Goal: Obtain resource: Download file/media

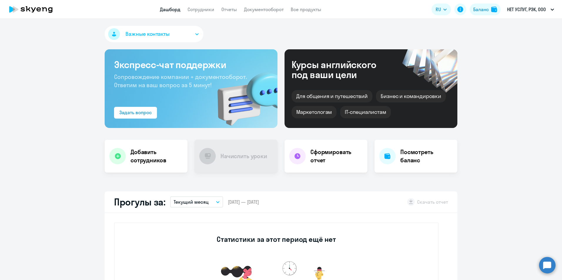
click at [225, 10] on link "Отчеты" at bounding box center [229, 9] width 16 height 6
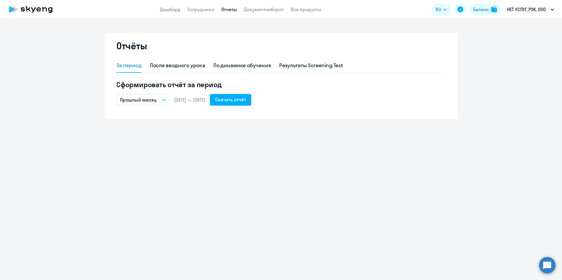
click at [164, 99] on icon "button" at bounding box center [164, 100] width 4 height 2
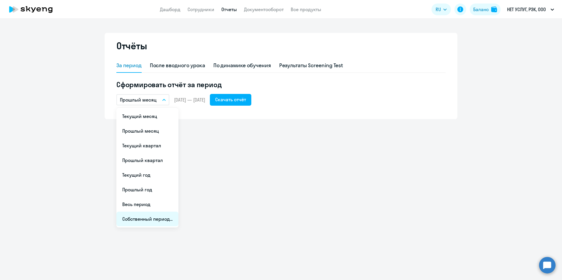
click at [136, 219] on li "Собственный период..." at bounding box center [147, 219] width 62 height 15
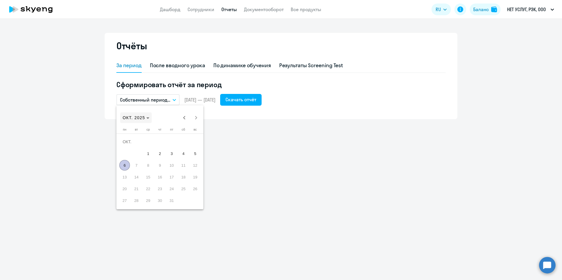
click at [148, 117] on polygon "Choose month and year" at bounding box center [147, 117] width 3 height 1
click at [149, 194] on span "2023" at bounding box center [149, 194] width 19 height 11
click at [131, 146] on span "ЯНВ." at bounding box center [129, 147] width 19 height 11
click at [194, 142] on span "1" at bounding box center [195, 142] width 11 height 11
click at [142, 118] on polygon "Choose month and year" at bounding box center [140, 117] width 3 height 1
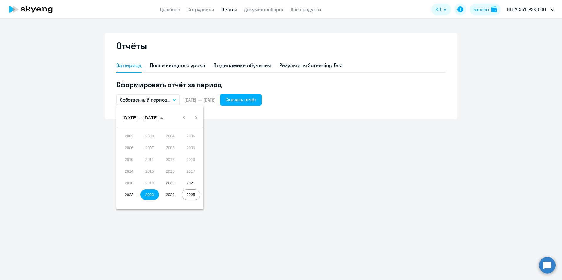
click at [152, 196] on span "2023" at bounding box center [149, 194] width 19 height 11
click at [192, 171] on span "ДЕК." at bounding box center [191, 171] width 19 height 11
click at [195, 189] on span "31" at bounding box center [195, 189] width 11 height 11
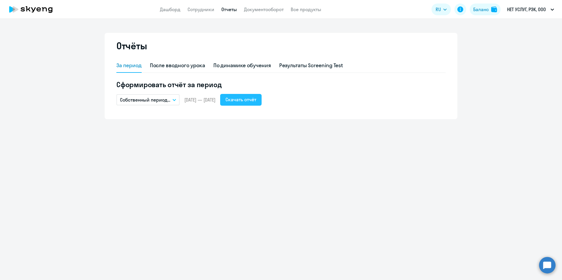
click at [256, 100] on div "Скачать отчёт" at bounding box center [240, 99] width 31 height 7
click at [175, 99] on icon "button" at bounding box center [174, 100] width 4 height 2
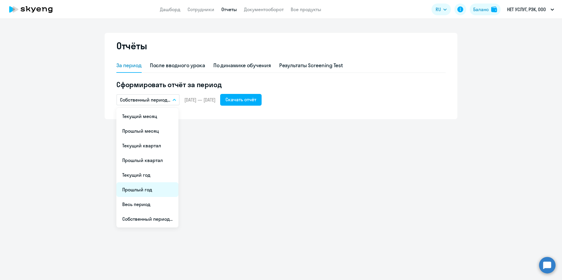
click at [145, 190] on li "Прошлый год" at bounding box center [147, 189] width 62 height 15
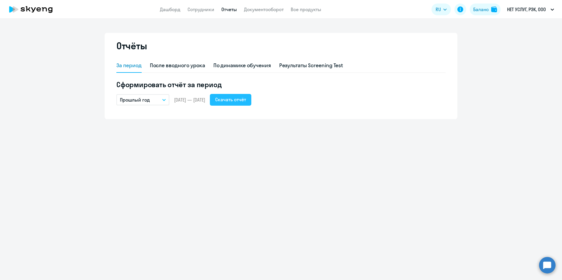
click at [242, 97] on div "Скачать отчёт" at bounding box center [230, 99] width 31 height 7
click at [163, 100] on icon "button" at bounding box center [164, 100] width 4 height 2
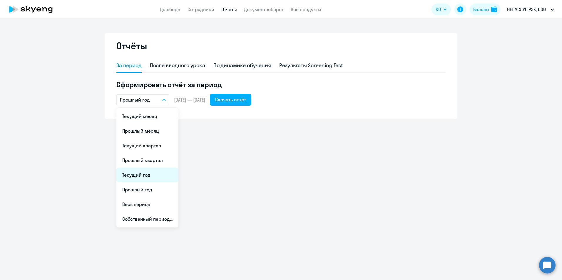
click at [145, 176] on li "Текущий год" at bounding box center [147, 175] width 62 height 15
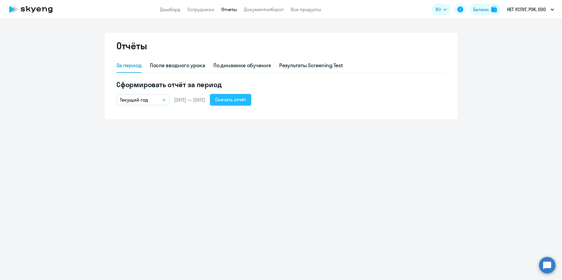
click at [238, 97] on div "Скачать отчёт" at bounding box center [230, 99] width 31 height 7
click at [167, 100] on button "Текущий год" at bounding box center [142, 99] width 53 height 11
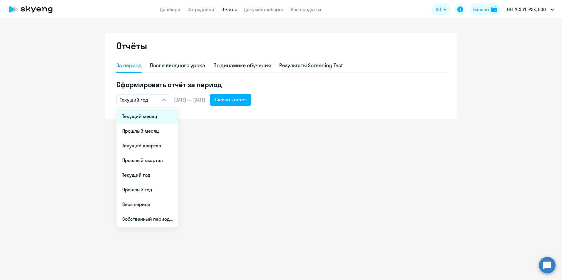
click at [144, 117] on li "Текущий месяц" at bounding box center [147, 116] width 62 height 15
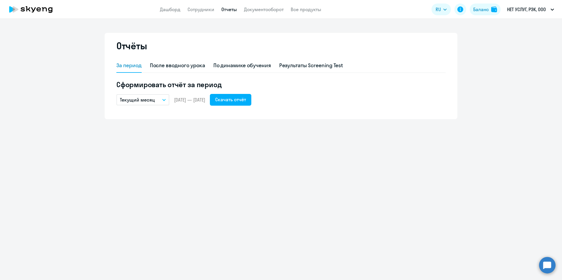
click at [164, 99] on button "Текущий месяц" at bounding box center [142, 99] width 53 height 11
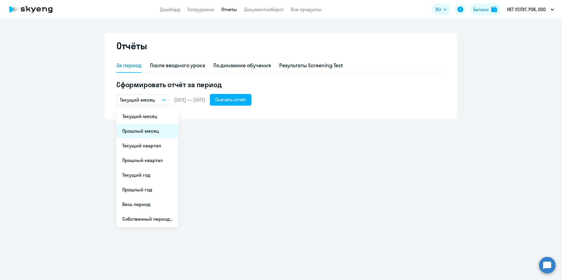
click at [137, 132] on li "Прошлый месяц" at bounding box center [147, 131] width 62 height 15
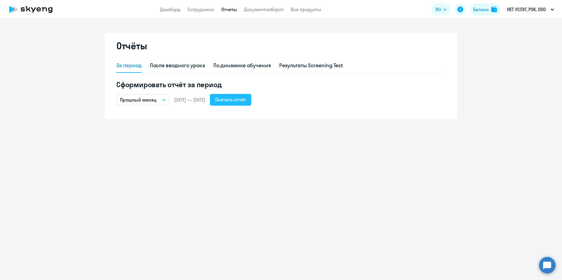
click at [246, 100] on div "Скачать отчёт" at bounding box center [230, 99] width 31 height 7
click at [162, 101] on button "Прошлый месяц" at bounding box center [142, 99] width 53 height 11
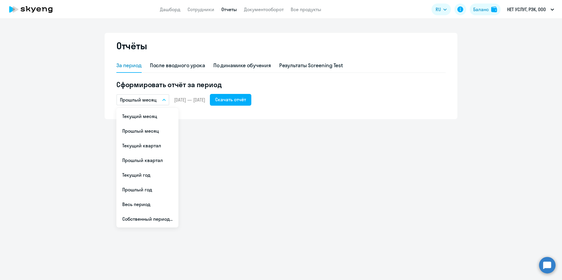
click at [162, 99] on button "Прошлый месяц" at bounding box center [142, 99] width 53 height 11
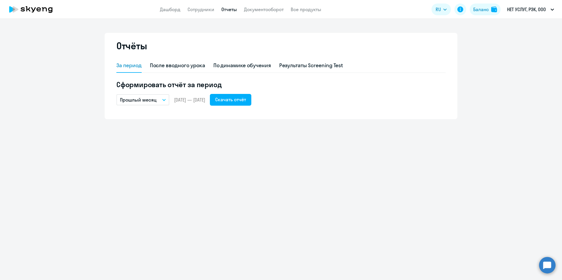
click at [164, 101] on icon "button" at bounding box center [164, 100] width 4 height 2
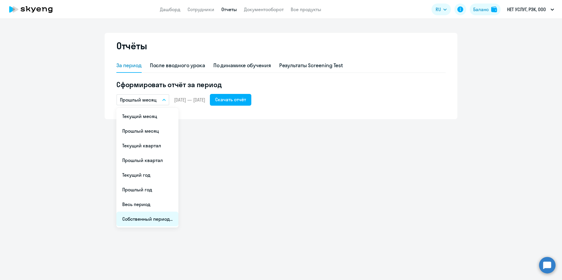
click at [138, 221] on li "Собственный период..." at bounding box center [147, 219] width 62 height 15
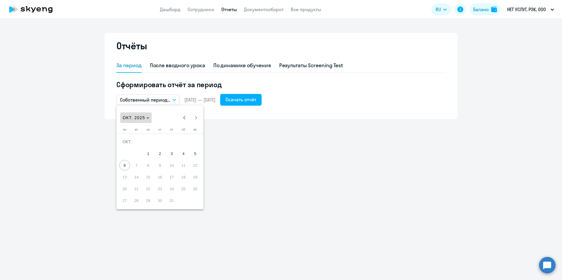
click at [148, 117] on icon "Choose month and year" at bounding box center [147, 117] width 3 height 1
click at [192, 194] on span "2025" at bounding box center [191, 194] width 19 height 11
click at [187, 157] on span "АВГ." at bounding box center [191, 159] width 19 height 11
click at [172, 141] on span "1" at bounding box center [171, 142] width 11 height 11
click at [194, 191] on span "31" at bounding box center [195, 189] width 11 height 11
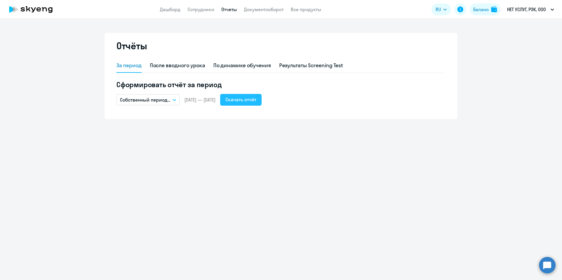
click at [256, 100] on div "Скачать отчёт" at bounding box center [240, 99] width 31 height 7
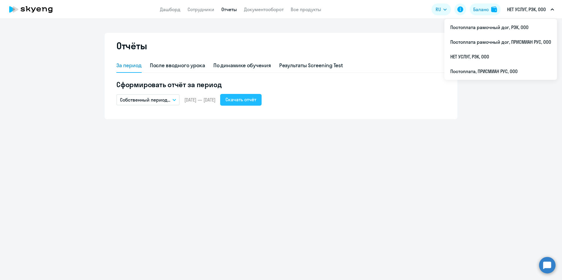
click at [251, 98] on div "Скачать отчёт" at bounding box center [240, 99] width 31 height 7
click at [194, 9] on link "Сотрудники" at bounding box center [200, 9] width 27 height 6
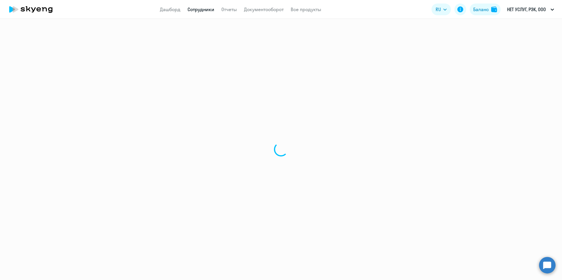
select select "30"
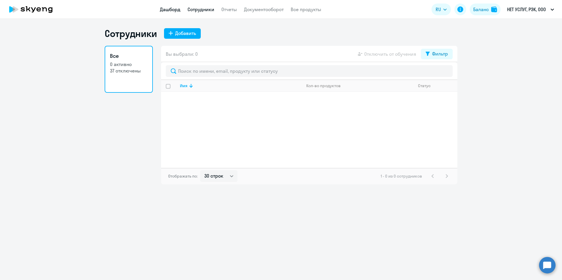
click at [168, 8] on link "Дашборд" at bounding box center [170, 9] width 21 height 6
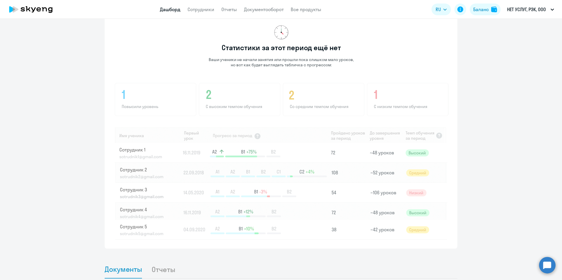
scroll to position [368, 0]
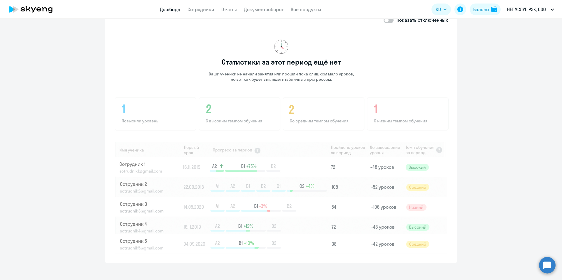
click at [125, 164] on img at bounding box center [281, 175] width 334 height 158
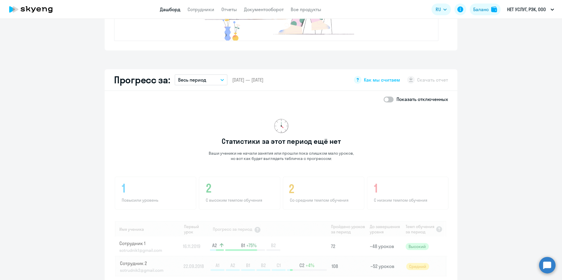
scroll to position [280, 0]
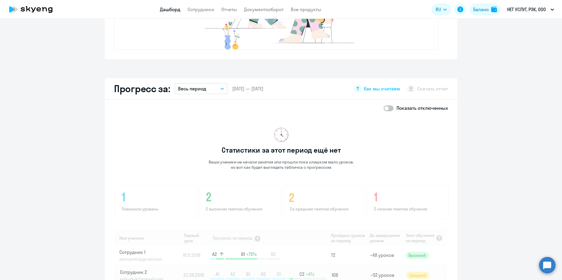
click at [220, 89] on icon "button" at bounding box center [222, 89] width 4 height 2
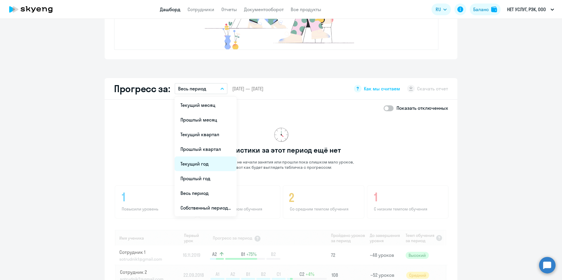
click at [197, 164] on li "Текущий год" at bounding box center [205, 164] width 62 height 15
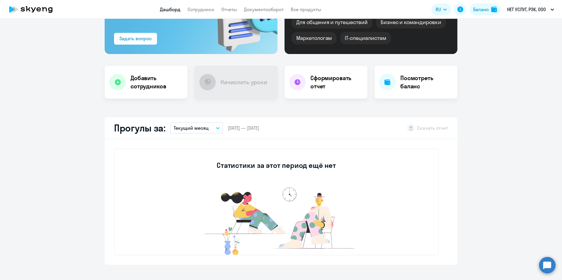
scroll to position [0, 0]
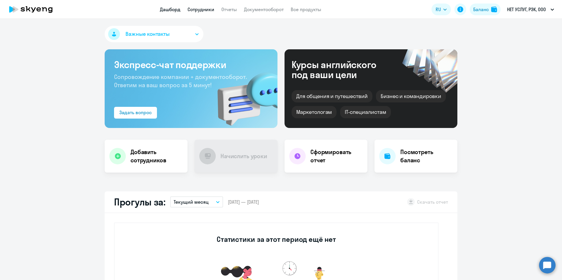
click at [196, 11] on link "Сотрудники" at bounding box center [200, 9] width 27 height 6
select select "30"
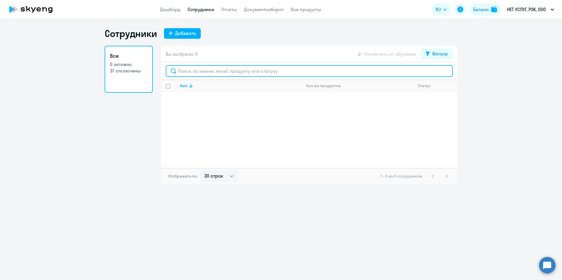
click at [191, 70] on input "text" at bounding box center [309, 71] width 287 height 12
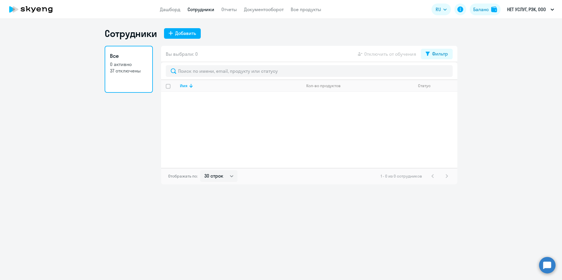
click at [122, 72] on p "37 отключены" at bounding box center [129, 71] width 38 height 6
click at [259, 10] on link "Документооборот" at bounding box center [264, 9] width 40 height 6
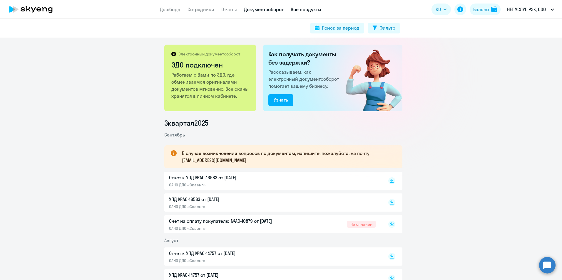
click at [317, 10] on link "Все продукты" at bounding box center [305, 9] width 31 height 6
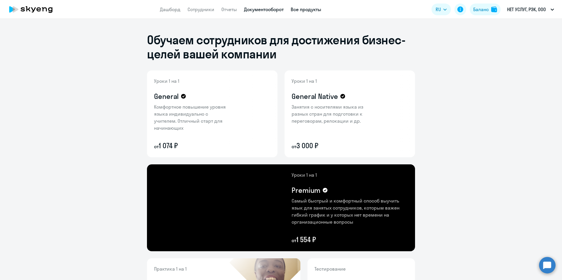
click at [268, 7] on link "Документооборот" at bounding box center [264, 9] width 40 height 6
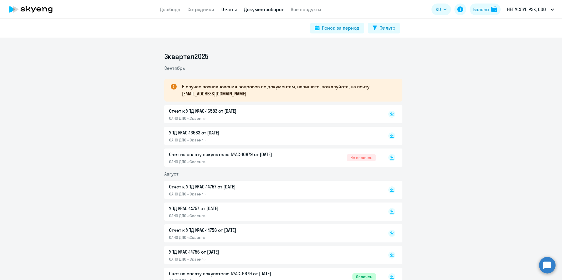
click at [228, 9] on link "Отчеты" at bounding box center [229, 9] width 16 height 6
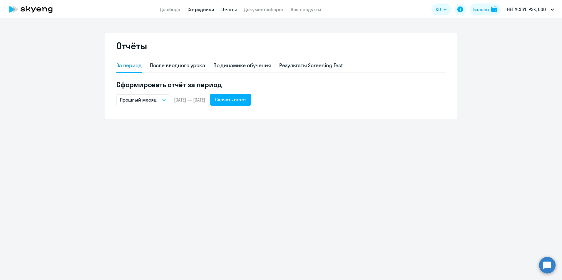
click at [195, 9] on link "Сотрудники" at bounding box center [200, 9] width 27 height 6
select select "30"
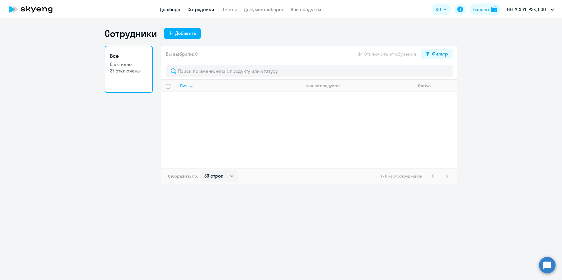
click at [166, 10] on link "Дашборд" at bounding box center [170, 9] width 21 height 6
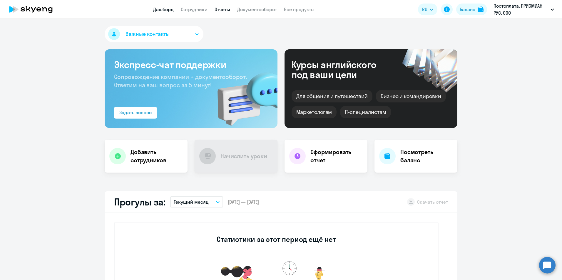
click at [224, 8] on link "Отчеты" at bounding box center [222, 9] width 16 height 6
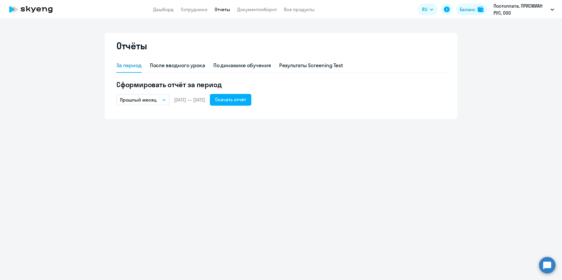
click at [164, 100] on icon "button" at bounding box center [164, 100] width 4 height 2
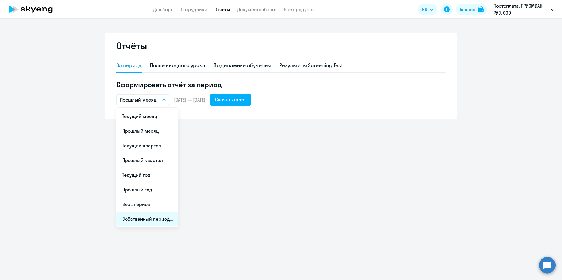
click at [154, 220] on li "Собственный период..." at bounding box center [147, 219] width 62 height 15
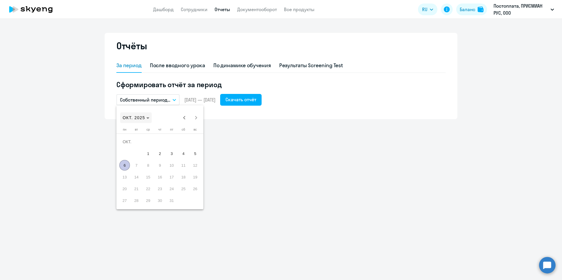
click at [148, 118] on polygon "Choose month and year" at bounding box center [147, 117] width 3 height 1
click at [146, 195] on span "2023" at bounding box center [149, 194] width 19 height 11
click at [127, 147] on span "ЯНВ." at bounding box center [129, 147] width 19 height 11
click at [147, 146] on span "ФЕВР." at bounding box center [149, 147] width 19 height 11
click at [142, 117] on icon "Choose month and year" at bounding box center [140, 117] width 3 height 1
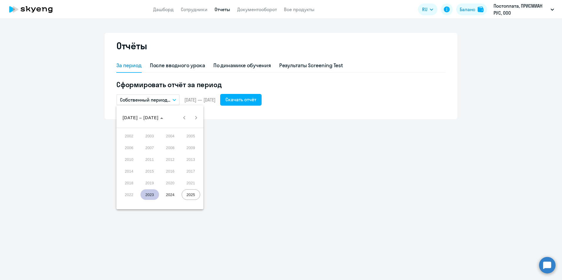
click at [151, 196] on span "2023" at bounding box center [149, 194] width 19 height 11
click at [193, 171] on span "ДЕК." at bounding box center [191, 171] width 19 height 11
click at [197, 190] on span "31" at bounding box center [195, 189] width 11 height 11
click at [189, 204] on mat-calendar "ДЕК. 2023 ДЕК. 2023 понедельник пн вторник вт среда ср четверг чт пятница пт су…" at bounding box center [159, 157] width 87 height 104
click at [194, 191] on span "31" at bounding box center [195, 189] width 11 height 11
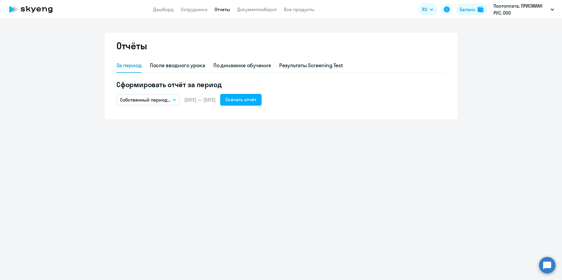
click at [173, 98] on button "Собственный период..." at bounding box center [147, 99] width 63 height 11
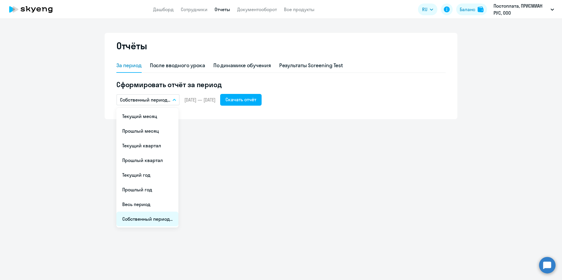
click at [136, 221] on li "Собственный период..." at bounding box center [147, 219] width 62 height 15
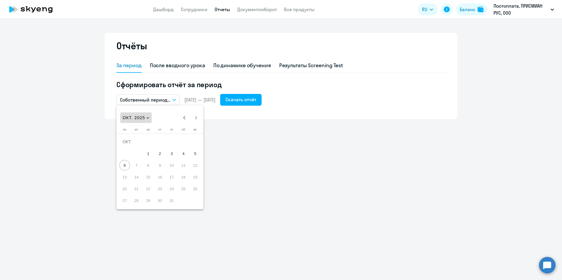
click at [149, 117] on icon "Choose month and year" at bounding box center [147, 117] width 3 height 1
click at [152, 199] on span "2023" at bounding box center [149, 194] width 19 height 11
click at [145, 145] on span "ФЕВР." at bounding box center [149, 147] width 19 height 11
click at [172, 152] on span "3" at bounding box center [171, 153] width 11 height 11
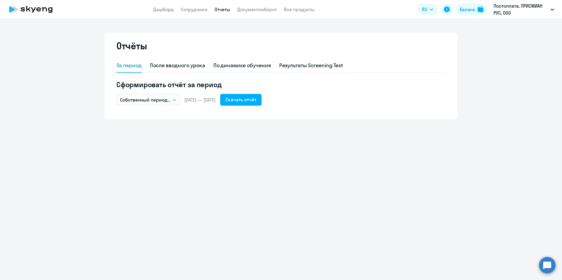
click at [176, 102] on button "Собственный период..." at bounding box center [147, 99] width 63 height 11
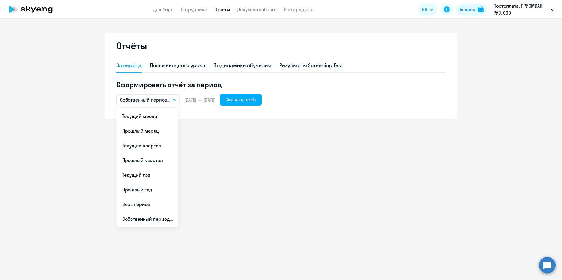
click at [215, 98] on span "03.02.2023 — 03.02.2023" at bounding box center [199, 100] width 31 height 6
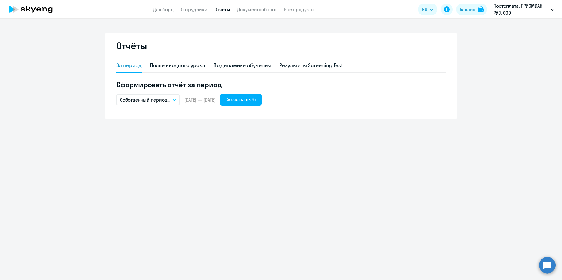
click at [176, 98] on button "Собственный период..." at bounding box center [147, 99] width 63 height 11
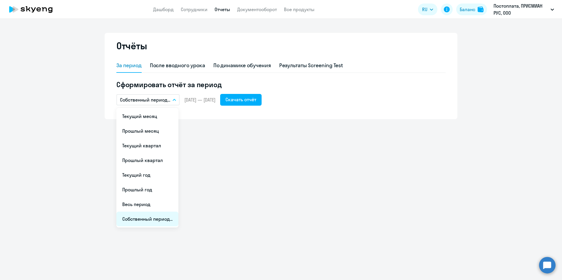
click at [145, 217] on li "Собственный период..." at bounding box center [147, 219] width 62 height 15
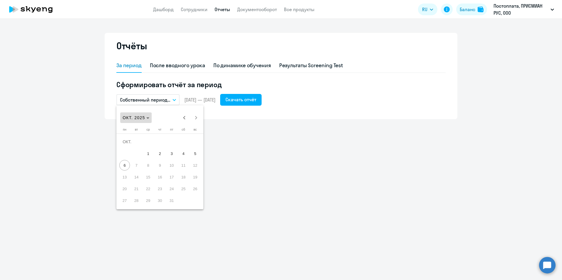
click at [148, 117] on span "ОКТ. 2025" at bounding box center [135, 117] width 27 height 5
click at [150, 194] on span "2023" at bounding box center [149, 194] width 19 height 11
click at [150, 147] on span "ФЕВР." at bounding box center [149, 147] width 19 height 11
click at [171, 154] on span "3" at bounding box center [171, 153] width 11 height 11
click at [149, 153] on span "1" at bounding box center [148, 153] width 11 height 11
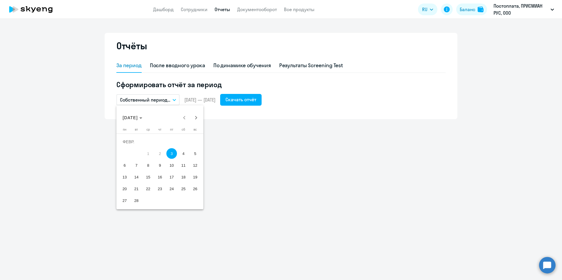
click at [149, 153] on span "1" at bounding box center [148, 153] width 11 height 11
click at [171, 152] on span "3" at bounding box center [171, 153] width 11 height 11
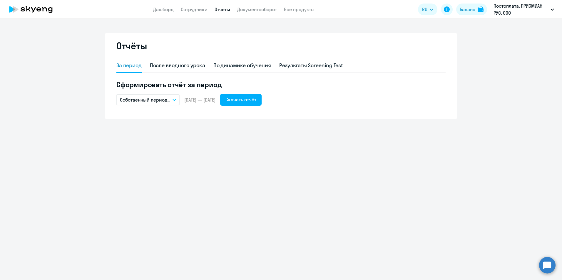
click at [175, 98] on button "Собственный период..." at bounding box center [147, 99] width 63 height 11
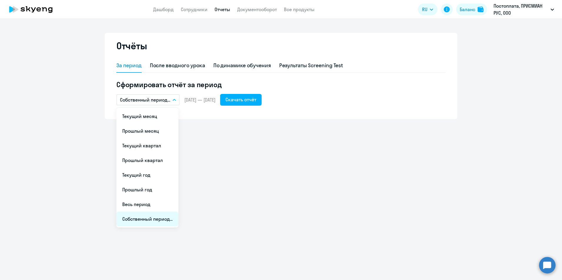
click at [143, 220] on li "Собственный период..." at bounding box center [147, 219] width 62 height 15
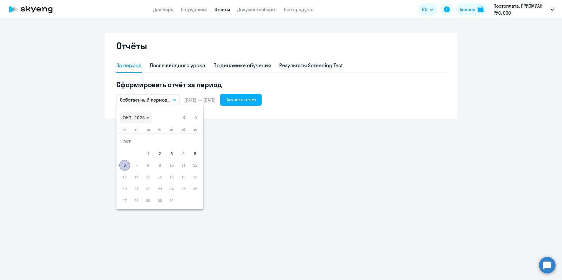
click at [149, 115] on span "ОКТ. 2025" at bounding box center [135, 117] width 27 height 5
click at [149, 197] on span "2023" at bounding box center [149, 194] width 19 height 11
click at [145, 149] on span "ФЕВР." at bounding box center [149, 147] width 19 height 11
click at [169, 154] on span "3" at bounding box center [171, 153] width 11 height 11
click at [196, 118] on span "Next month" at bounding box center [196, 118] width 12 height 12
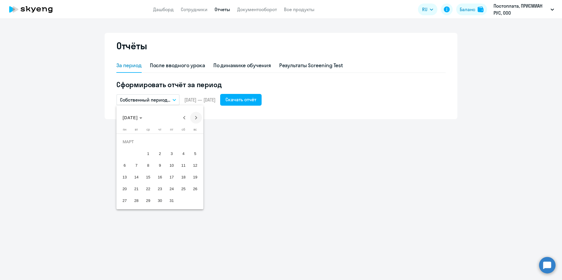
click at [196, 118] on span "Next month" at bounding box center [196, 118] width 12 height 12
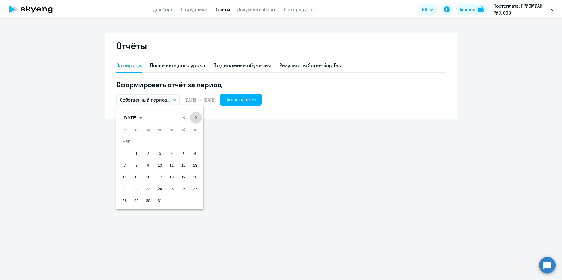
click at [196, 118] on span "Next month" at bounding box center [196, 118] width 12 height 12
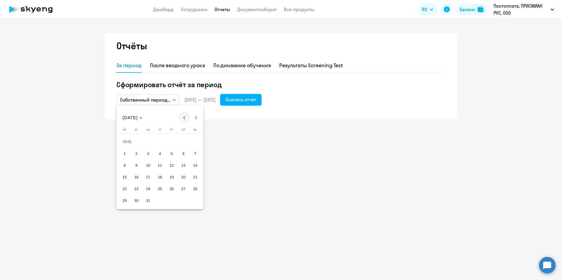
click at [184, 118] on span "Previous month" at bounding box center [184, 118] width 12 height 12
click at [196, 189] on span "31" at bounding box center [195, 189] width 11 height 11
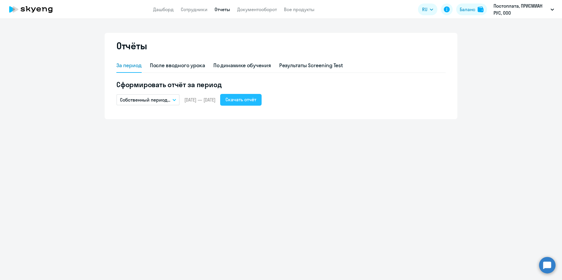
click at [254, 99] on div "Скачать отчёт" at bounding box center [240, 99] width 31 height 7
click at [177, 100] on button "Собственный период..." at bounding box center [147, 99] width 63 height 11
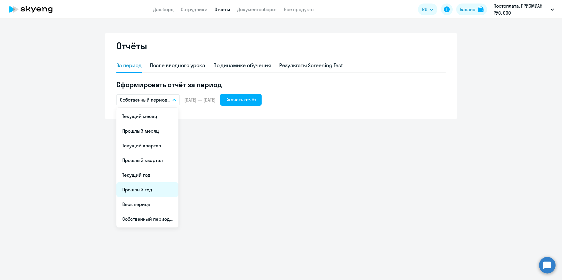
click at [145, 190] on li "Прошлый год" at bounding box center [147, 189] width 62 height 15
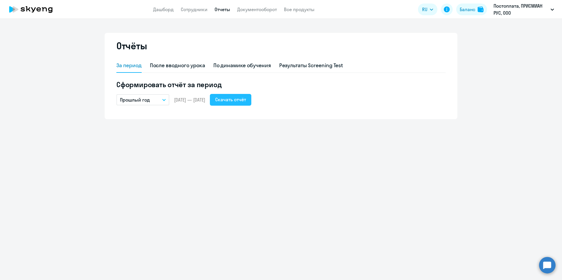
click at [246, 97] on div "Скачать отчёт" at bounding box center [230, 99] width 31 height 7
click at [164, 101] on icon "button" at bounding box center [163, 99] width 3 height 1
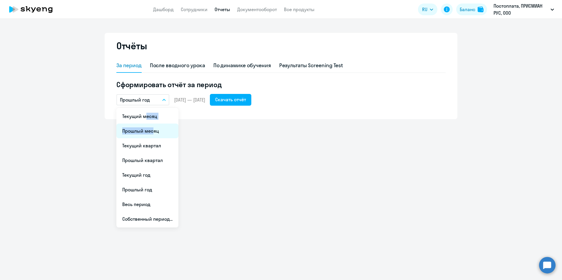
drag, startPoint x: 143, startPoint y: 114, endPoint x: 150, endPoint y: 137, distance: 24.2
click at [150, 137] on ul "Текущий месяц Прошлый месяц Текущий квартал Прошлый квартал Текущий год Прошлый…" at bounding box center [147, 168] width 62 height 120
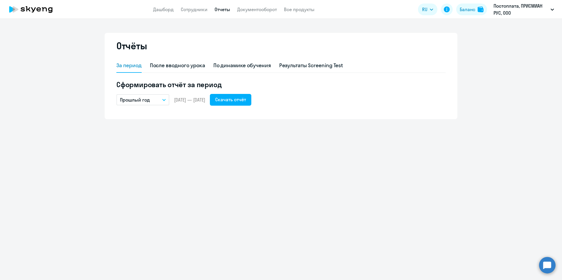
click at [164, 99] on icon "button" at bounding box center [164, 100] width 4 height 2
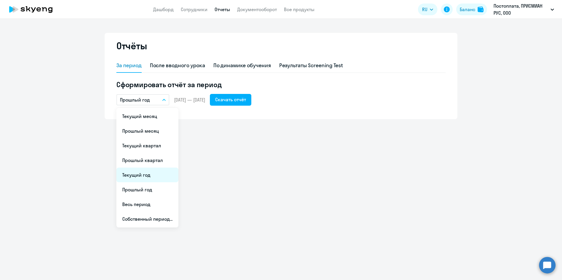
click at [149, 174] on li "Текущий год" at bounding box center [147, 175] width 62 height 15
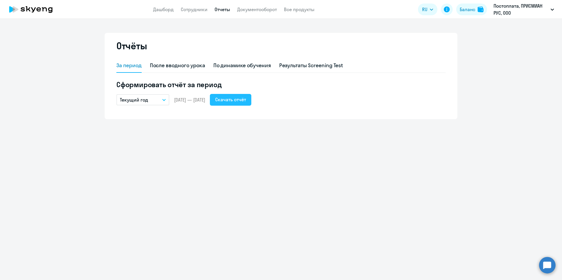
click at [246, 99] on div "Скачать отчёт" at bounding box center [230, 99] width 31 height 7
